Goal: Information Seeking & Learning: Learn about a topic

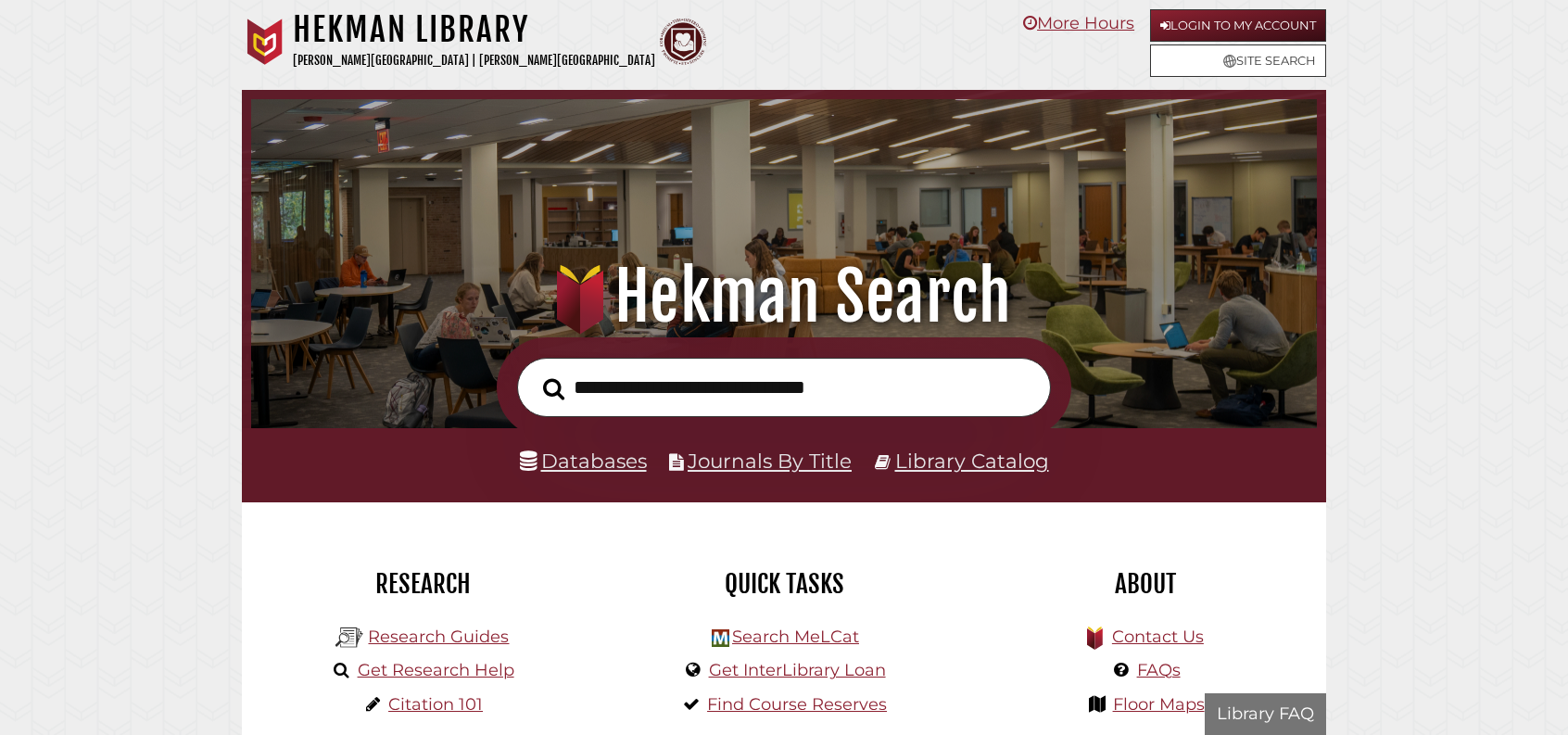
scroll to position [352, 1056]
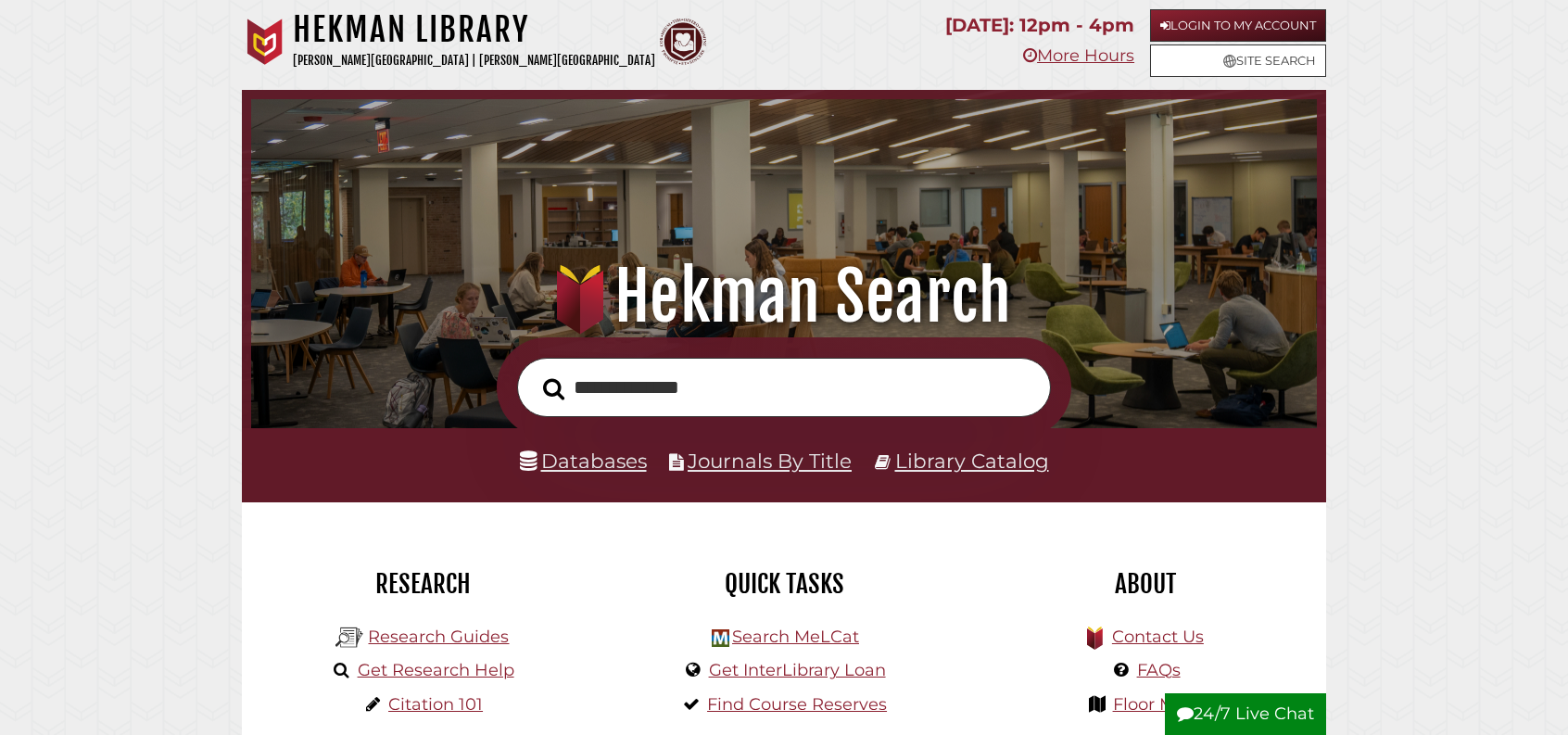
type input "**********"
click at [534, 373] on button "Search" at bounding box center [553, 390] width 39 height 34
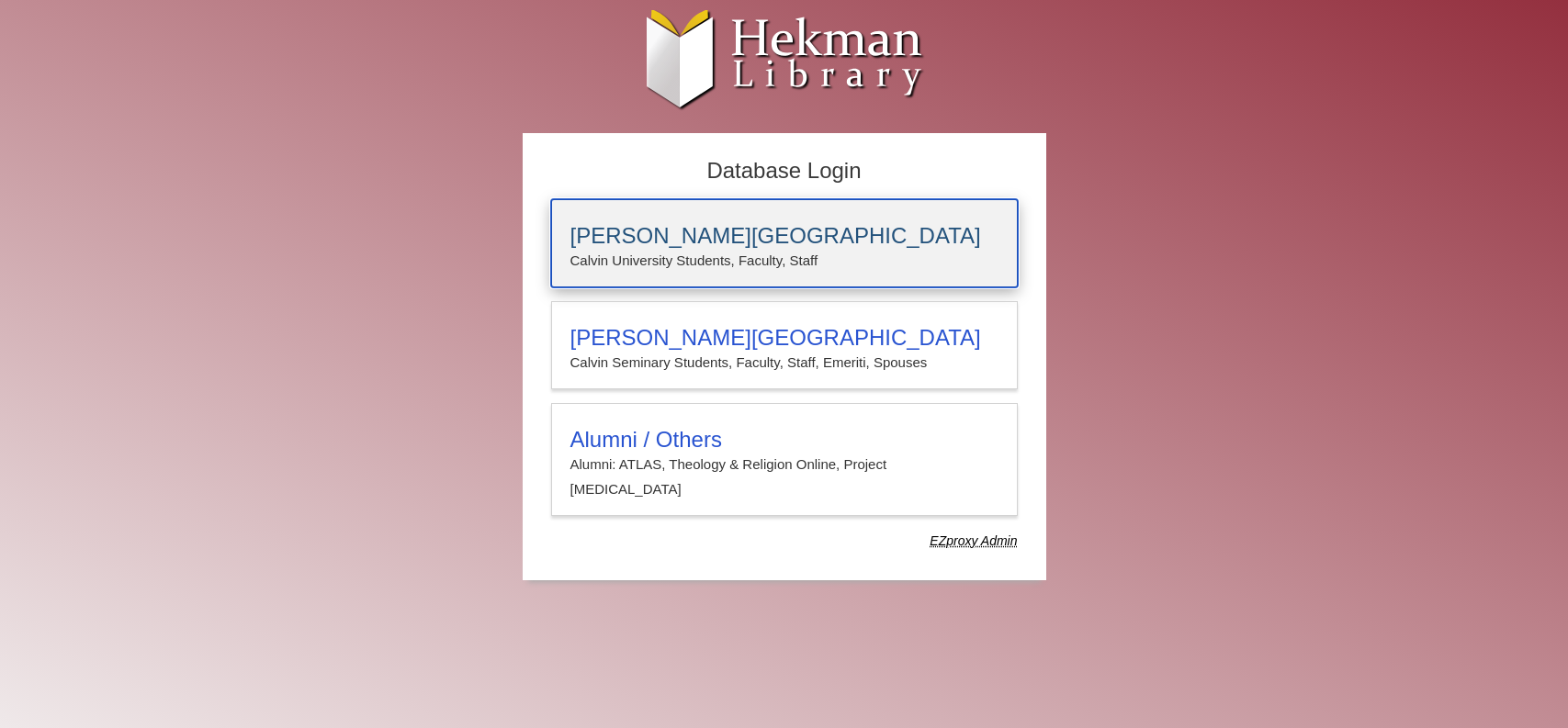
click at [705, 256] on p "Calvin University Students, Faculty, Staff" at bounding box center [785, 261] width 428 height 23
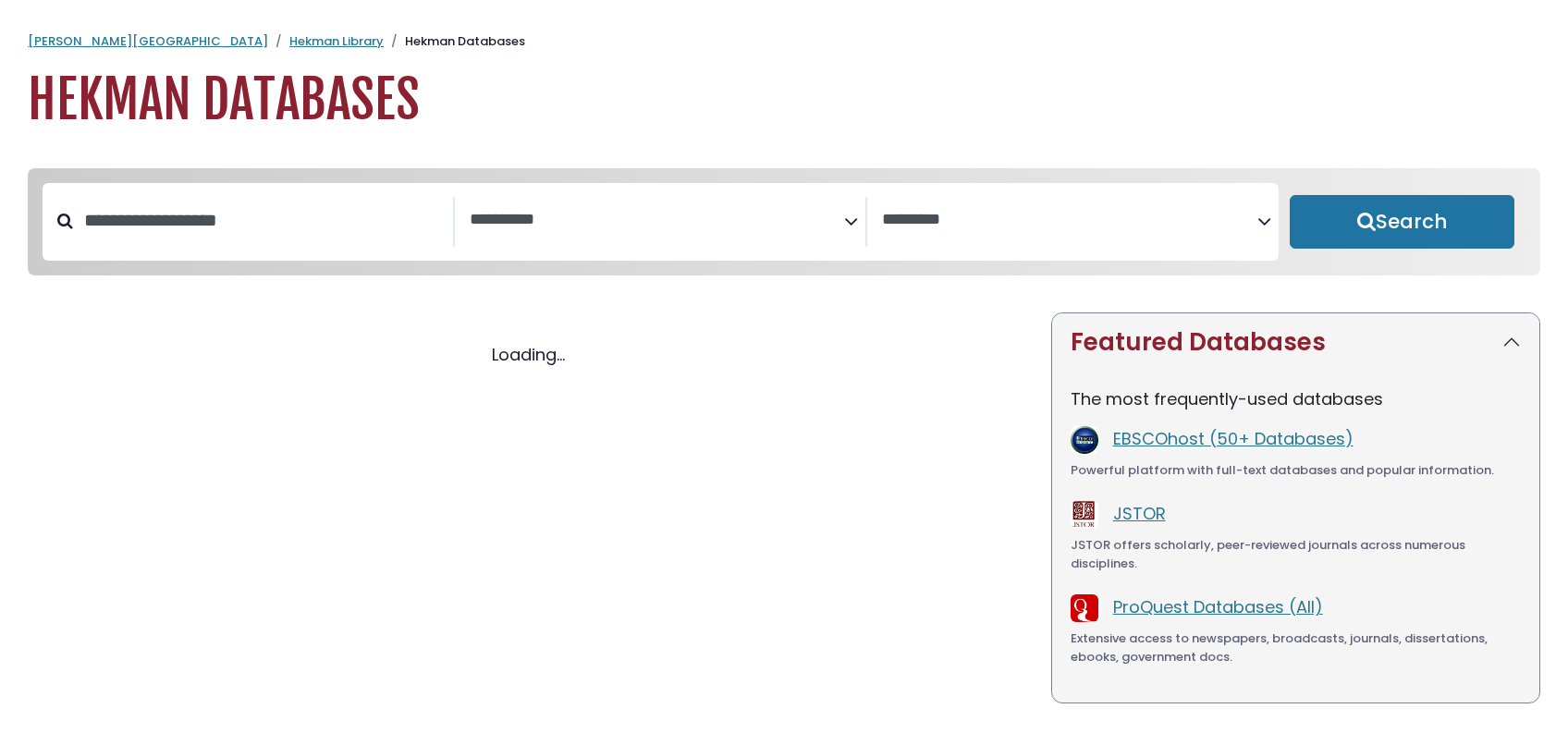
select select "Database Subject Filter"
select select "Database Vendors Filter"
select select "Database Subject Filter"
select select "Database Vendors Filter"
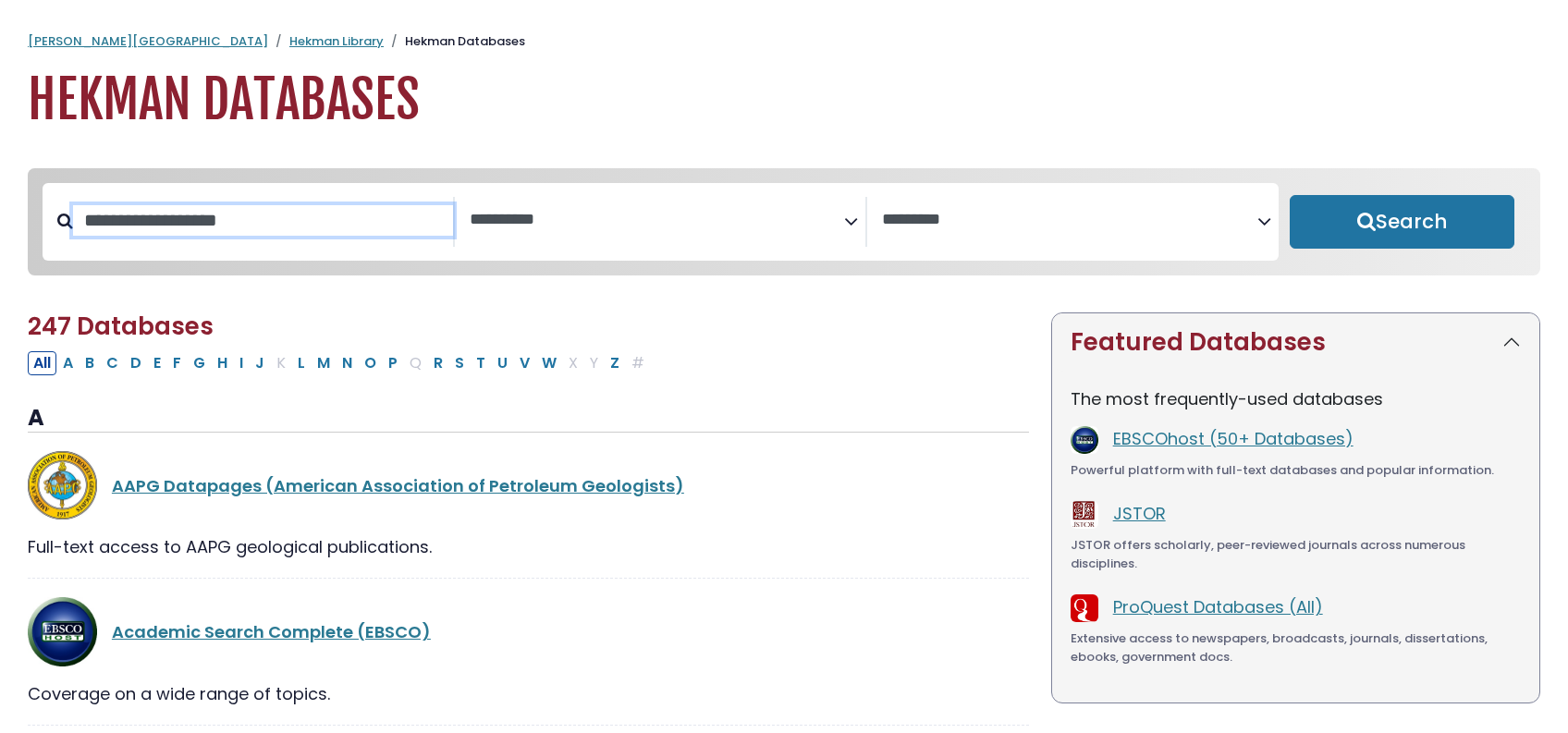
click at [259, 236] on input "Search database by title or keyword" at bounding box center [263, 220] width 380 height 31
type input "****"
click at [1290, 195] on button "Search" at bounding box center [1402, 221] width 224 height 53
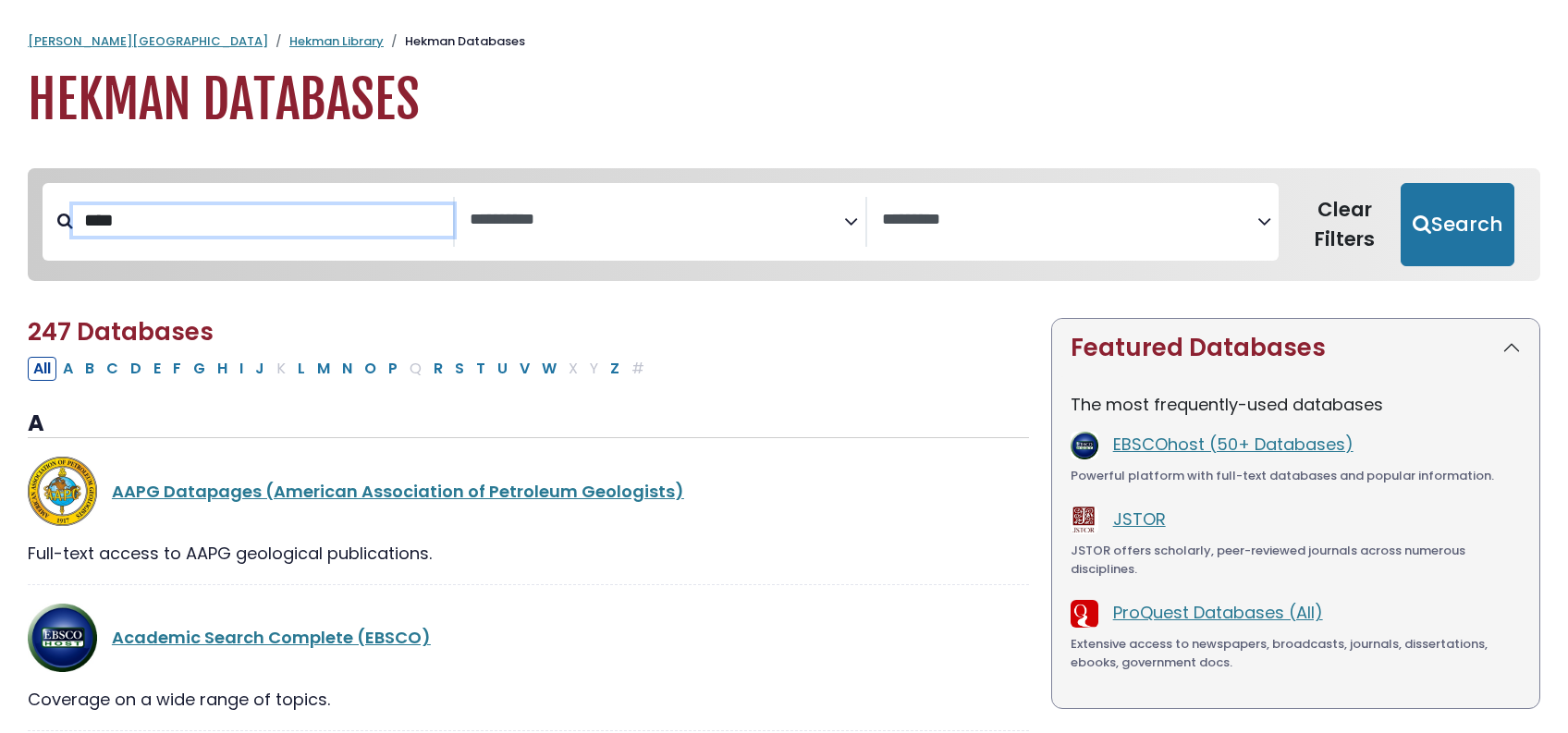
select select "Database Subject Filter"
select select "Database Vendors Filter"
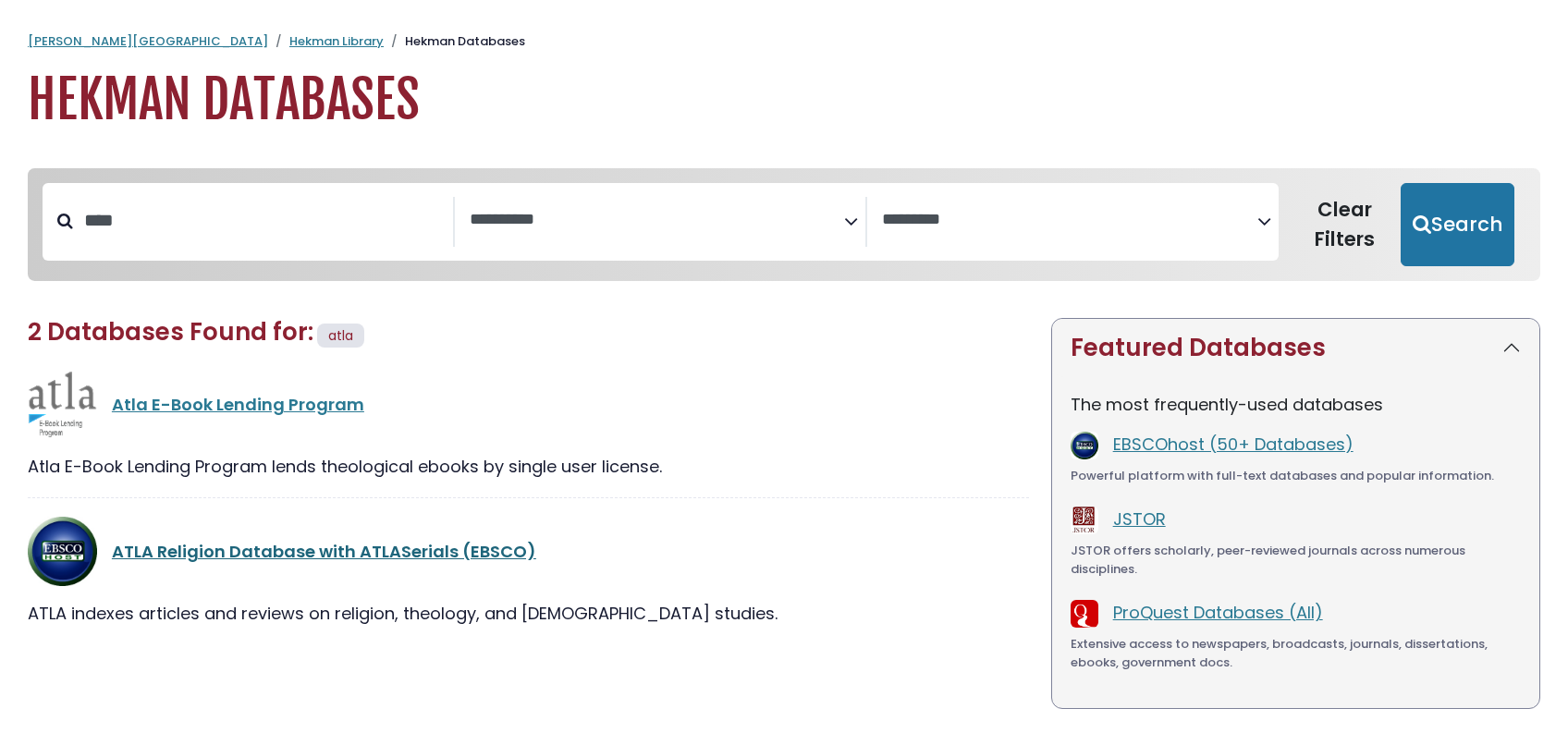
click at [254, 563] on link "ATLA Religion Database with ATLASerials (EBSCO)" at bounding box center [324, 551] width 424 height 23
